Goal: Task Accomplishment & Management: Use online tool/utility

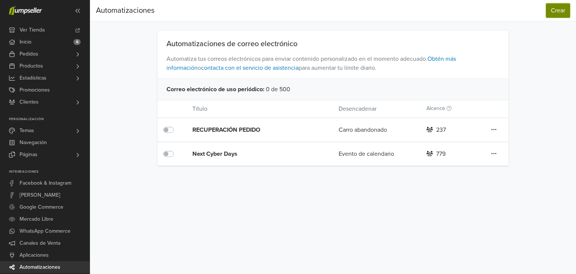
click at [559, 7] on button "Crear" at bounding box center [558, 10] width 24 height 14
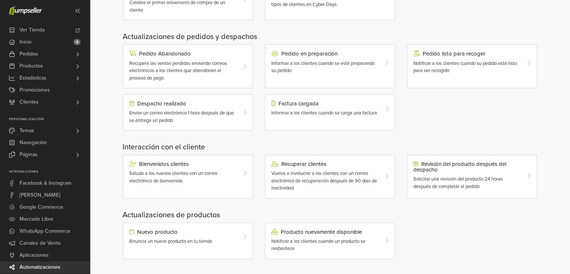
scroll to position [204, 0]
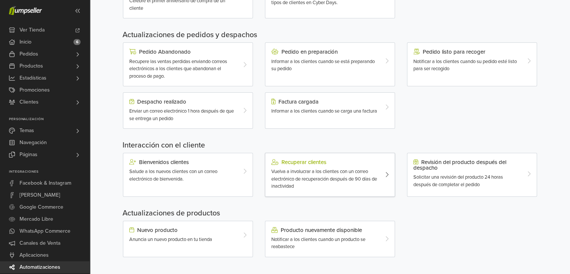
click at [346, 172] on span "Vuelva a involucrar a los clientes con un correo electrónico de recuperación de…" at bounding box center [324, 178] width 106 height 21
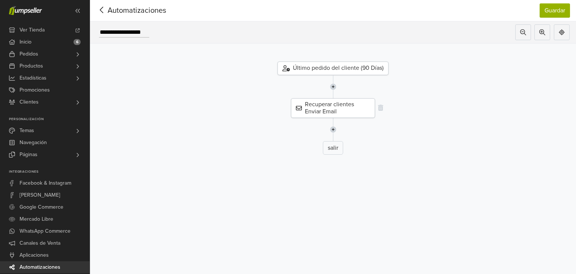
click at [344, 111] on div "Recuperar clientes Enviar Email" at bounding box center [333, 107] width 84 height 19
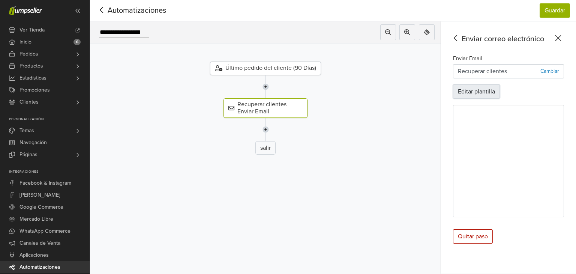
click at [477, 96] on button "Editar plantilla" at bounding box center [476, 91] width 47 height 14
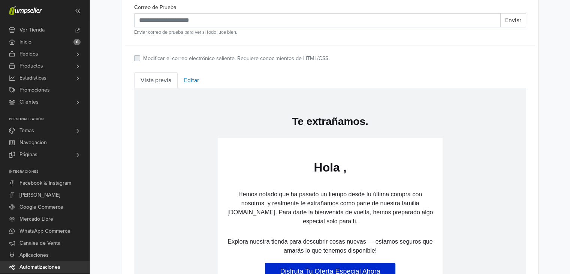
scroll to position [224, 0]
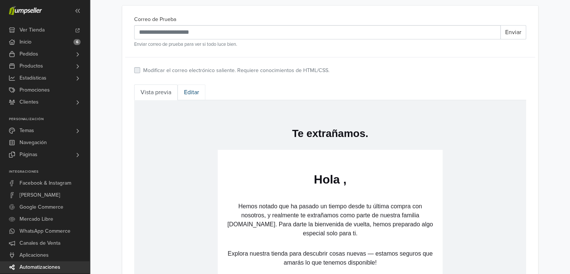
click at [196, 88] on link "Editar" at bounding box center [192, 92] width 28 height 16
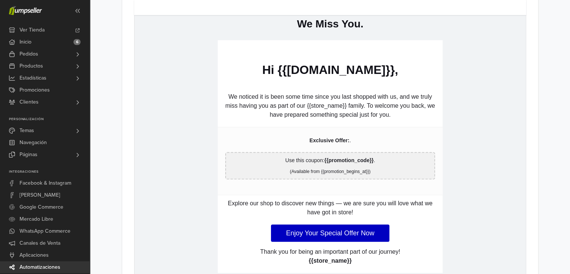
scroll to position [276, 0]
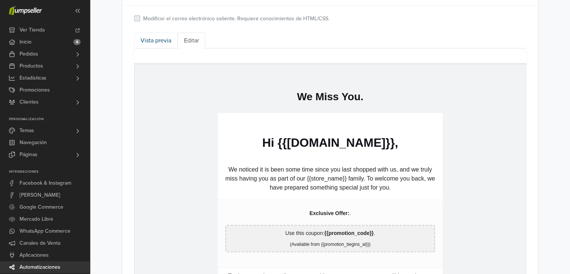
click at [160, 41] on link "Vista previa" at bounding box center [155, 41] width 43 height 16
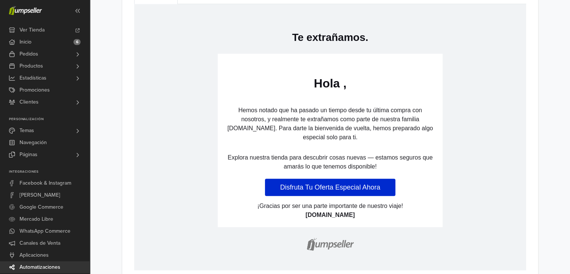
scroll to position [324, 0]
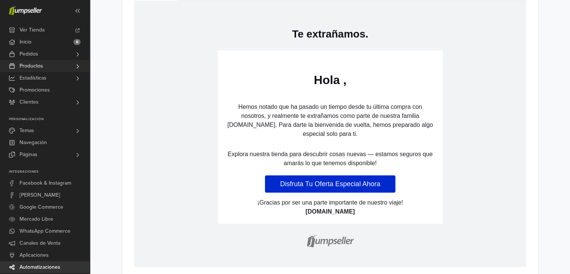
click at [67, 69] on link "Productos" at bounding box center [45, 66] width 90 height 12
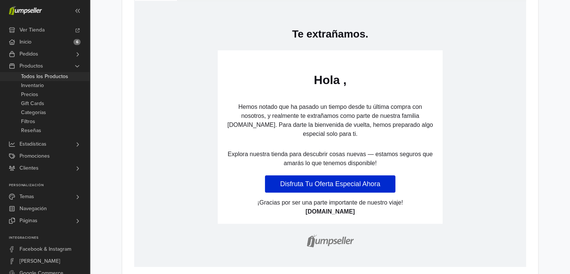
click at [64, 74] on span "Todos los Productos" at bounding box center [44, 76] width 47 height 9
